Goal: Information Seeking & Learning: Learn about a topic

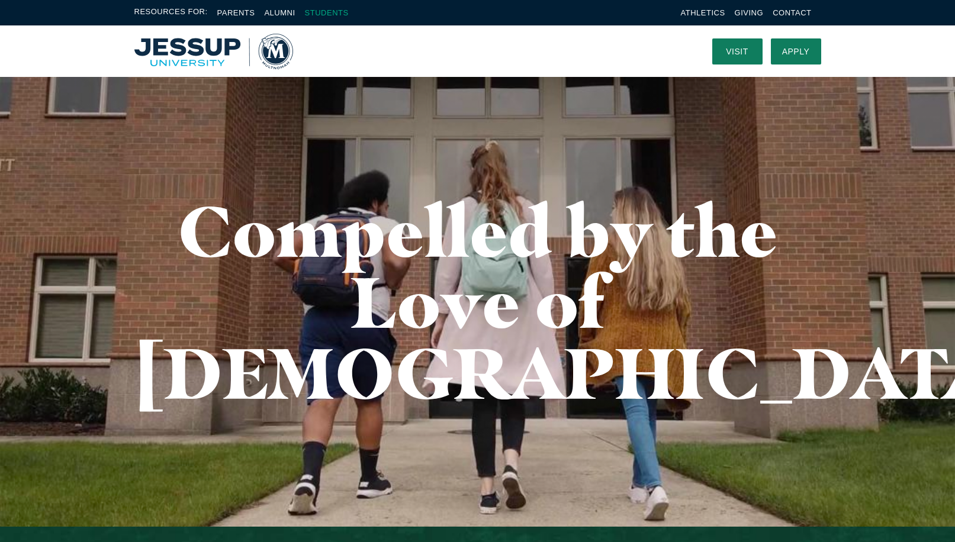
click at [324, 13] on link "Students" at bounding box center [327, 12] width 44 height 9
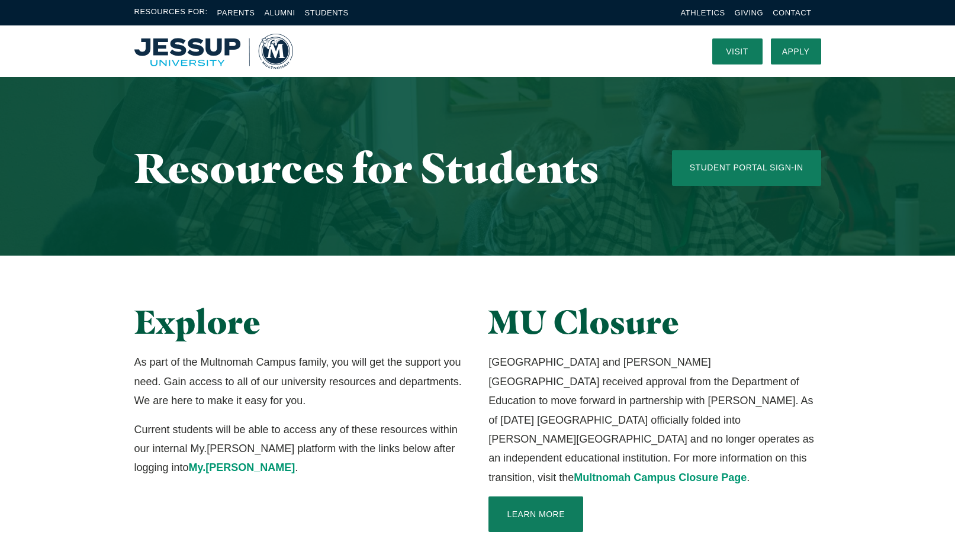
click at [159, 49] on img "Home" at bounding box center [213, 52] width 159 height 36
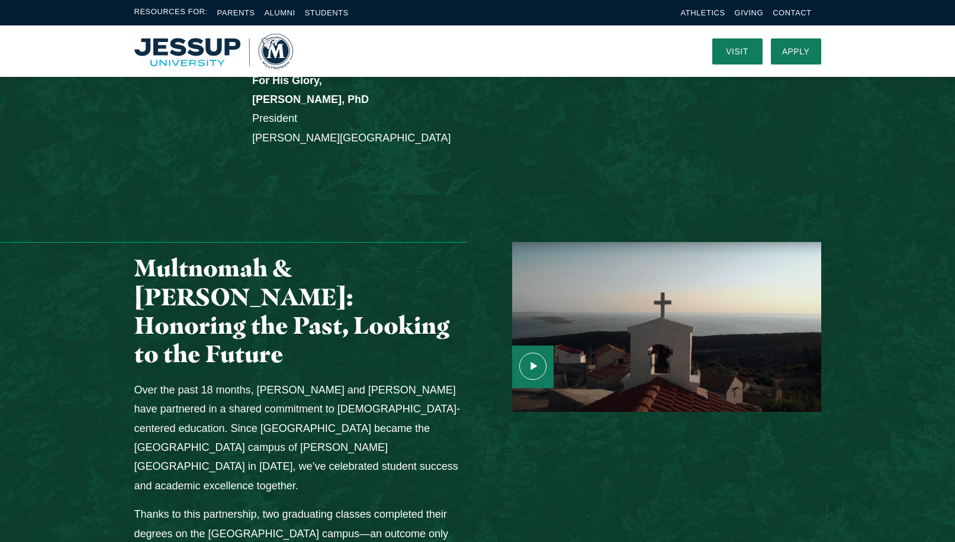
scroll to position [1184, 0]
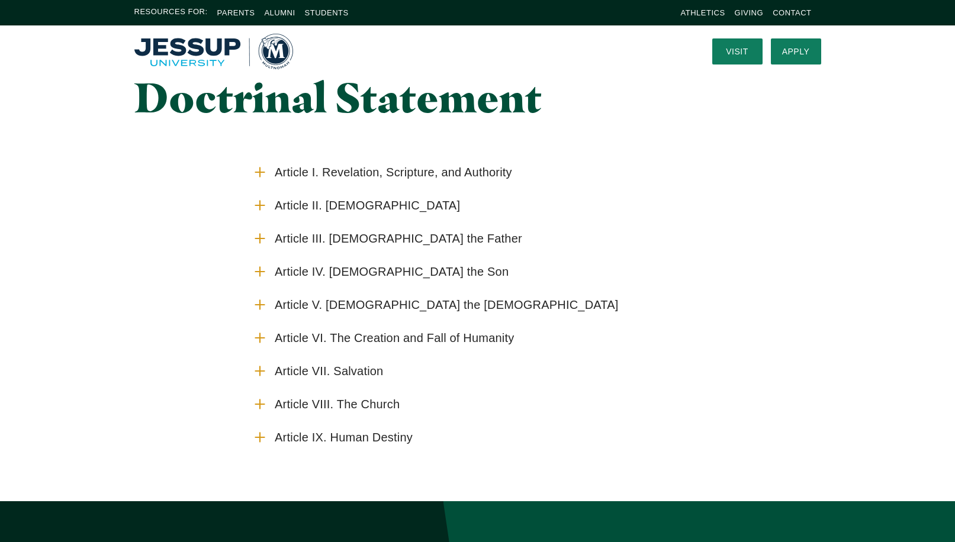
scroll to position [59, 0]
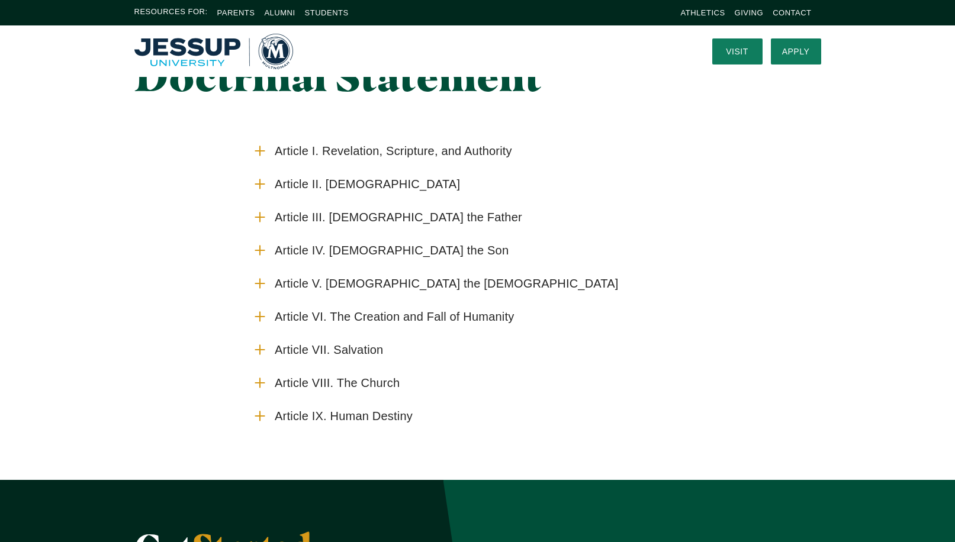
click at [262, 415] on icon "Accordion" at bounding box center [259, 415] width 15 height 15
click at [0, 0] on input "Article IX. Human Destiny" at bounding box center [0, 0] width 0 height 0
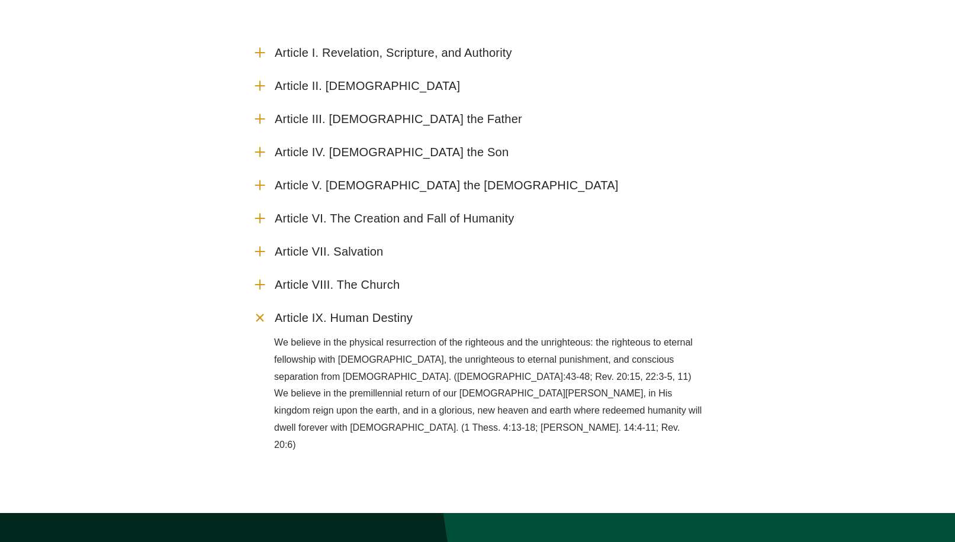
scroll to position [178, 0]
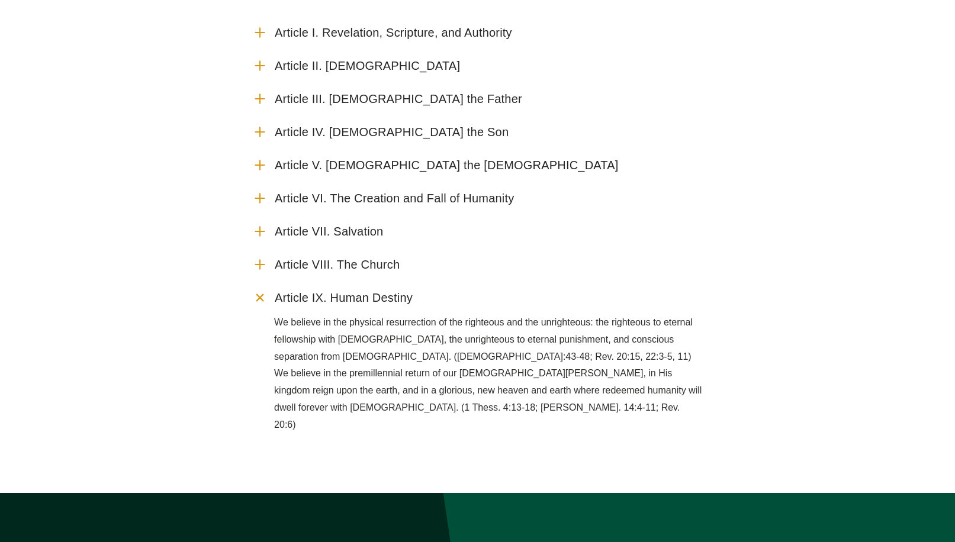
click at [254, 229] on icon "Accordion" at bounding box center [259, 231] width 15 height 15
click at [0, 0] on input "Article VII. Salvation" at bounding box center [0, 0] width 0 height 0
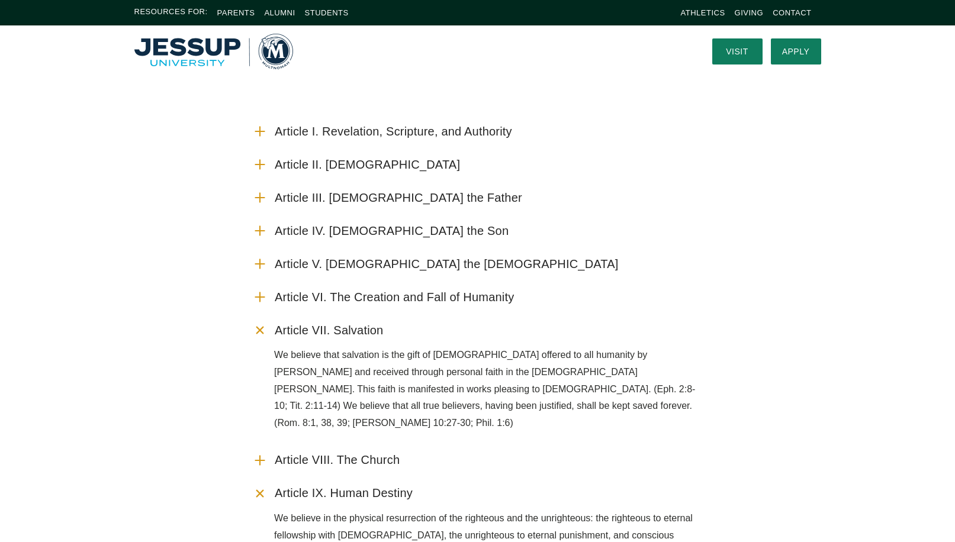
scroll to position [59, 0]
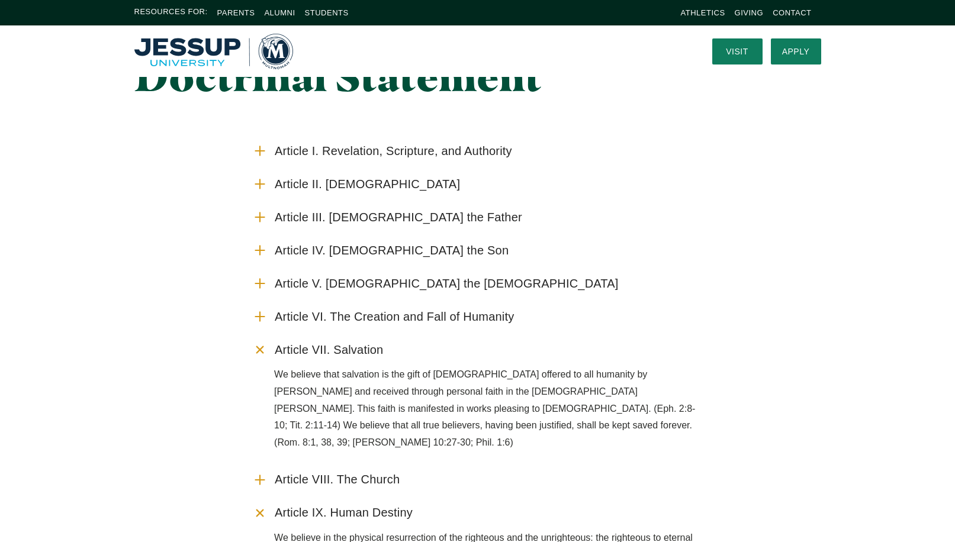
click at [262, 153] on icon "Accordion" at bounding box center [259, 150] width 15 height 15
click at [0, 0] on input "Article I. Revelation, Scripture, and Authority" at bounding box center [0, 0] width 0 height 0
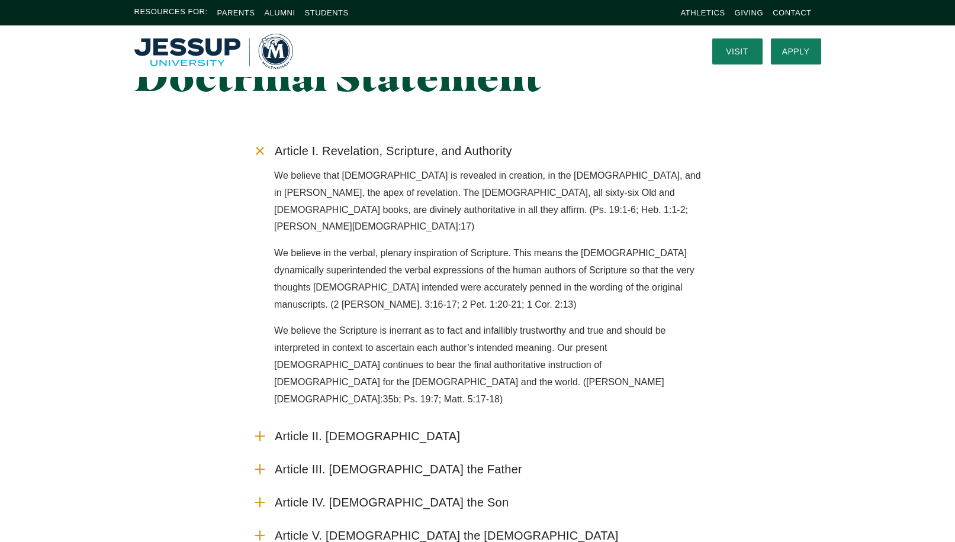
click at [256, 428] on icon "Accordion" at bounding box center [259, 435] width 15 height 15
click at [0, 0] on input "Article II. The Divine Trinity" at bounding box center [0, 0] width 0 height 0
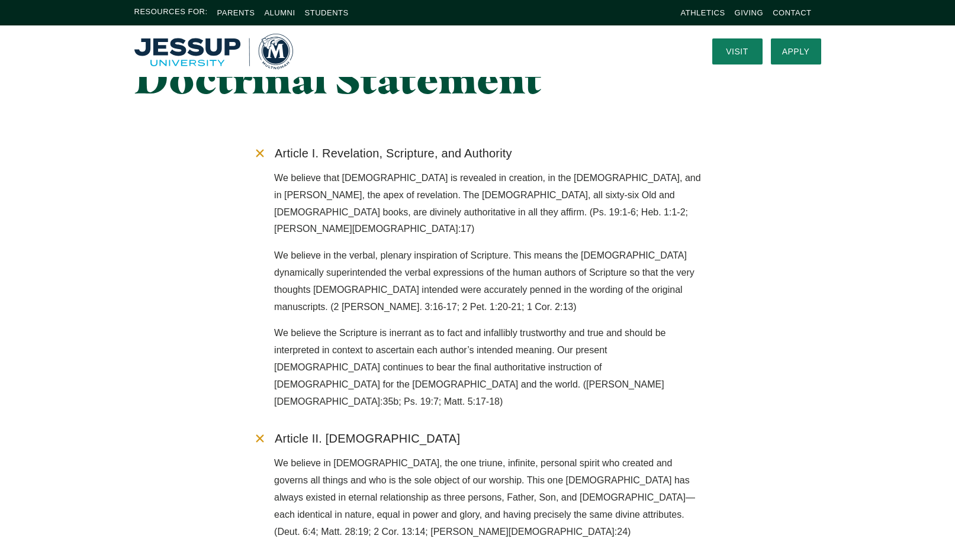
scroll to position [0, 0]
